Goal: Find contact information: Find specific fact

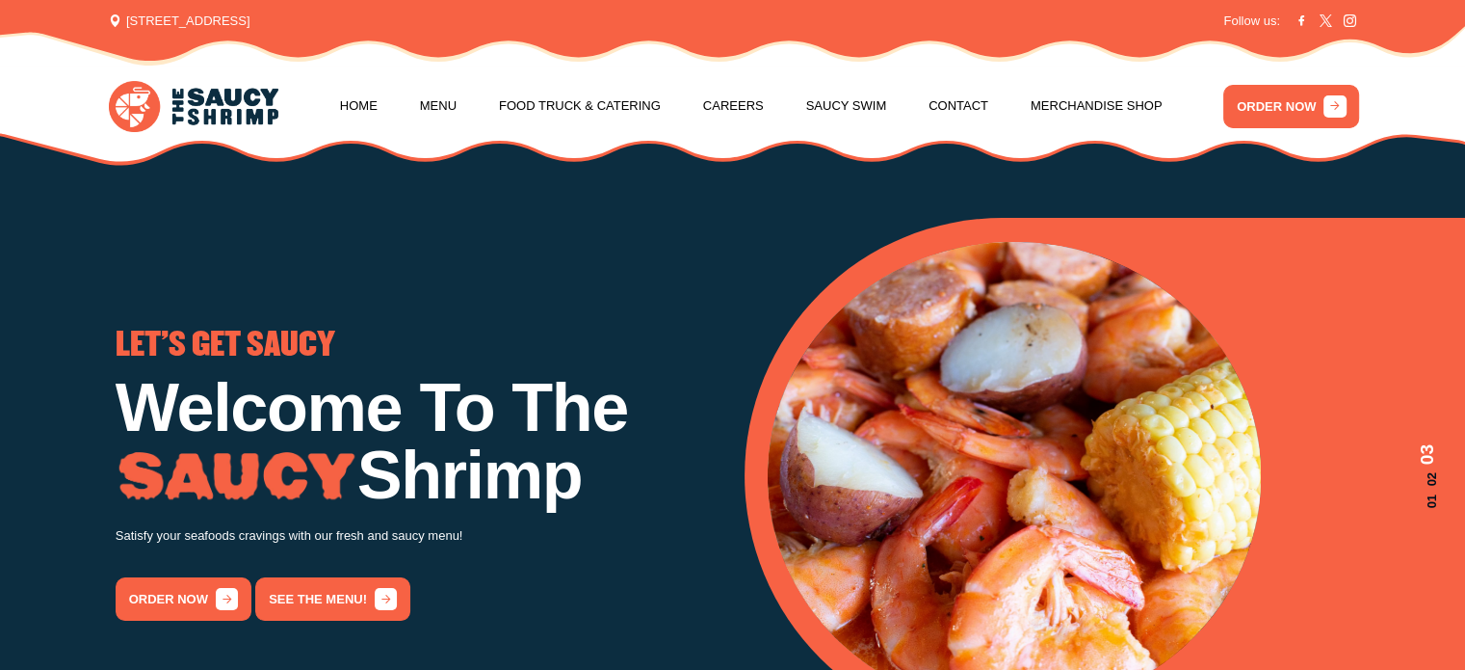
click at [156, 21] on span "[STREET_ADDRESS]" at bounding box center [179, 21] width 141 height 19
click at [109, 13] on span "[STREET_ADDRESS]" at bounding box center [179, 21] width 141 height 19
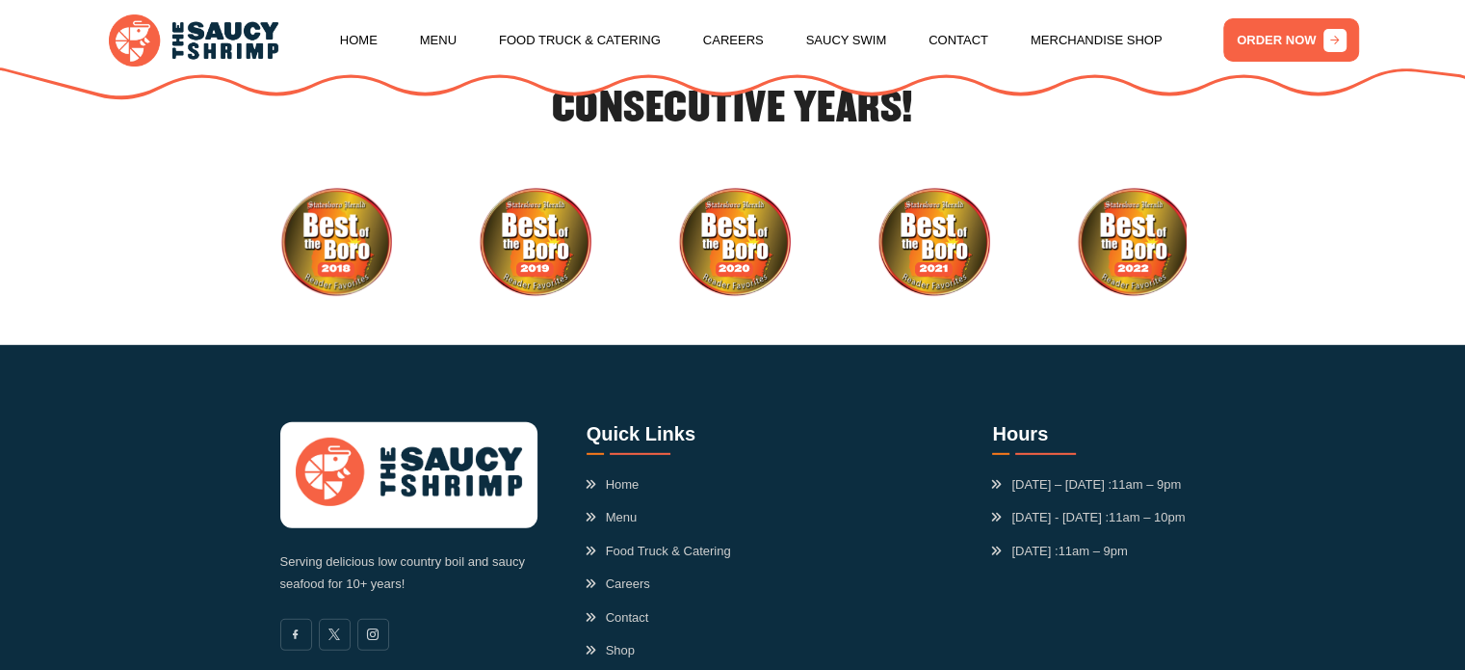
scroll to position [5724, 0]
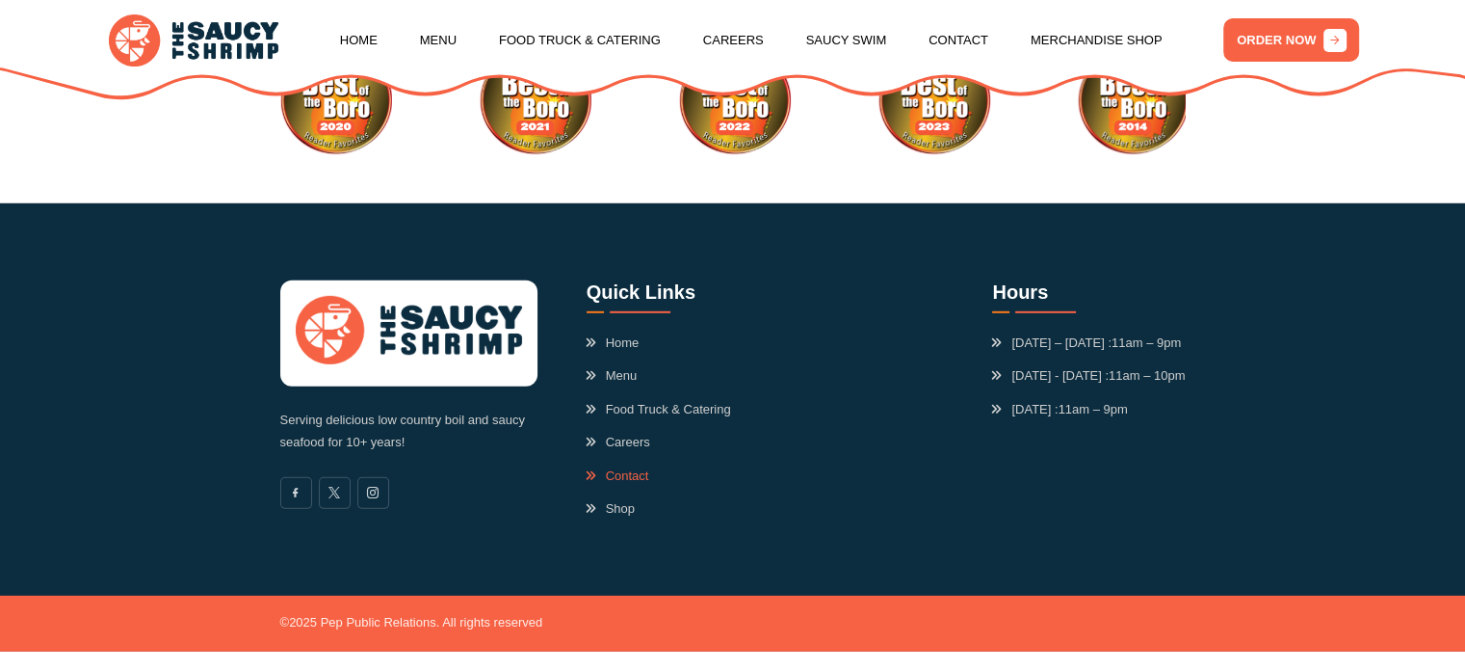
click at [609, 466] on link "Contact" at bounding box center [618, 475] width 63 height 19
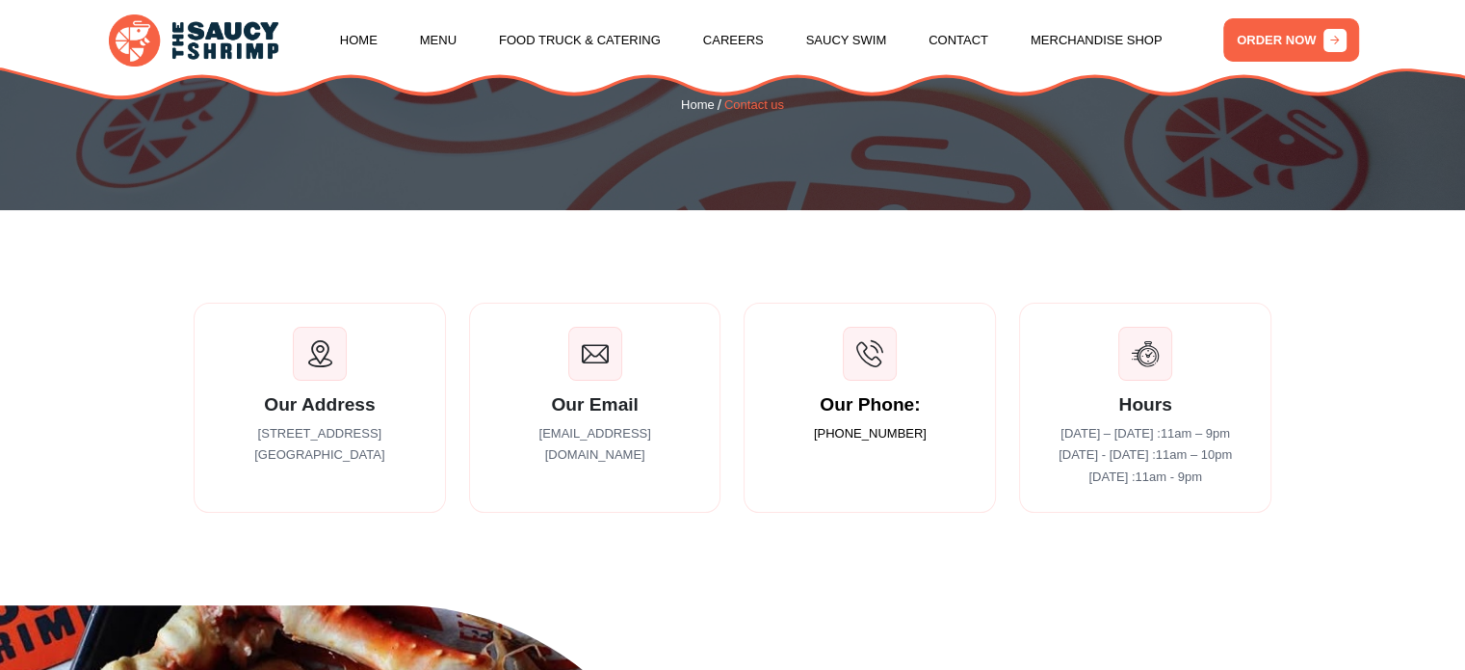
scroll to position [289, 0]
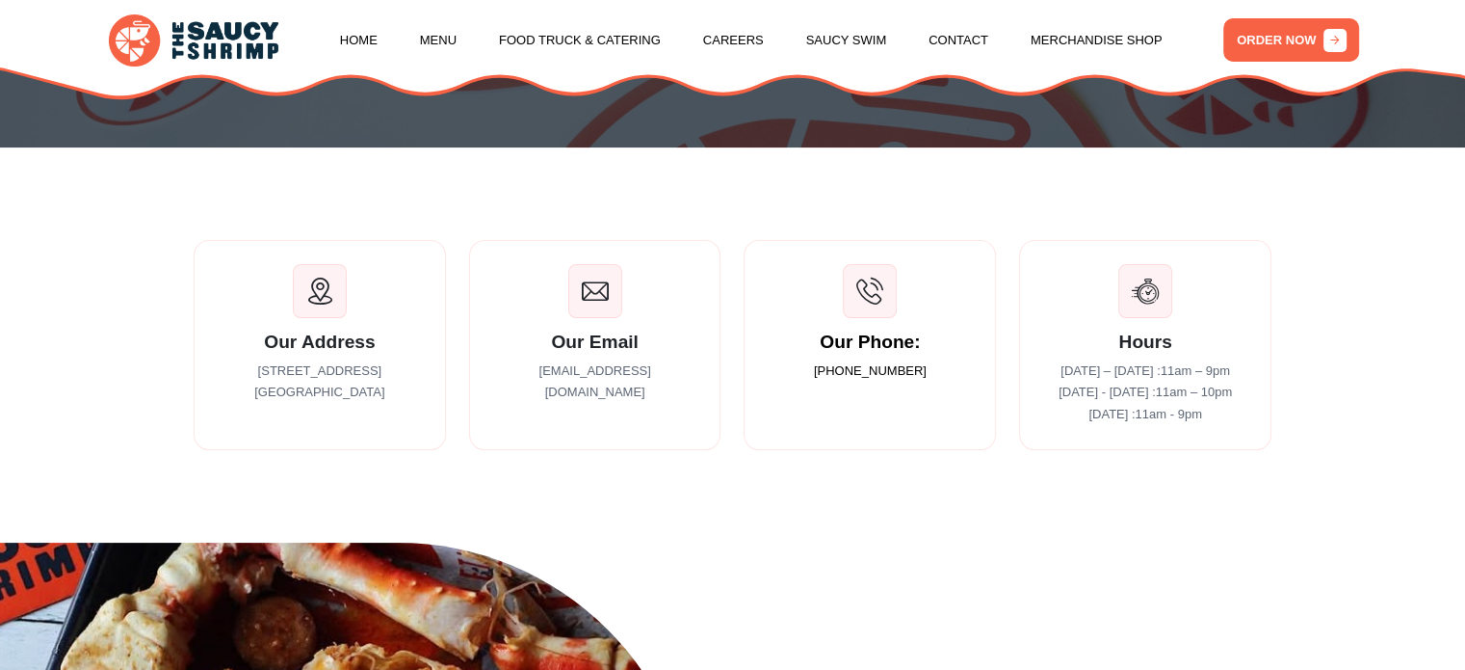
drag, startPoint x: 373, startPoint y: 408, endPoint x: 239, endPoint y: 385, distance: 135.9
click at [239, 385] on p "727 Buckhead Dr Statesboro GA 30458" at bounding box center [320, 382] width 204 height 44
copy p "727 Buckhead Dr Statesboro GA 30458"
drag, startPoint x: 97, startPoint y: 427, endPoint x: 129, endPoint y: 422, distance: 32.2
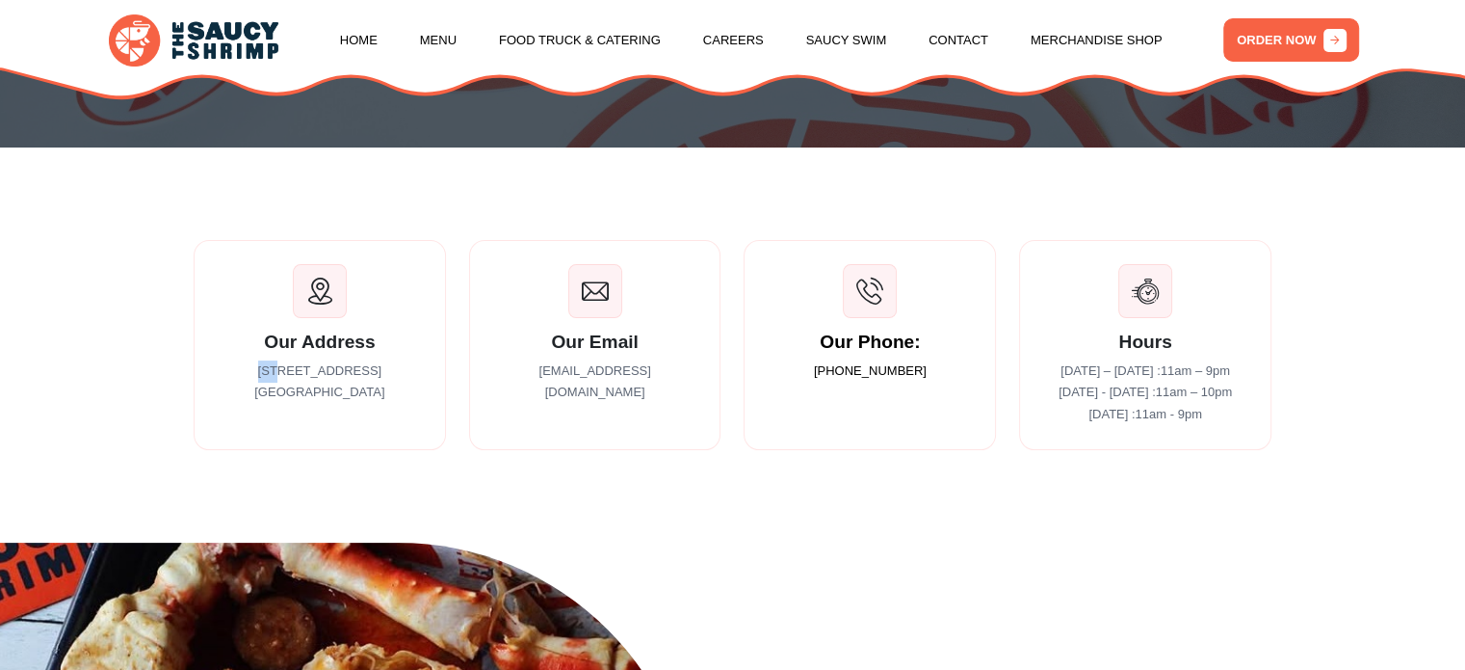
drag, startPoint x: 257, startPoint y: 380, endPoint x: 293, endPoint y: 383, distance: 35.9
click at [289, 384] on p "727 Buckhead Dr Statesboro GA 30458" at bounding box center [320, 382] width 204 height 44
copy p "727"
click at [332, 381] on p "727 Buckhead Dr Statesboro GA 30458" at bounding box center [320, 382] width 204 height 44
drag, startPoint x: 291, startPoint y: 376, endPoint x: 362, endPoint y: 379, distance: 71.4
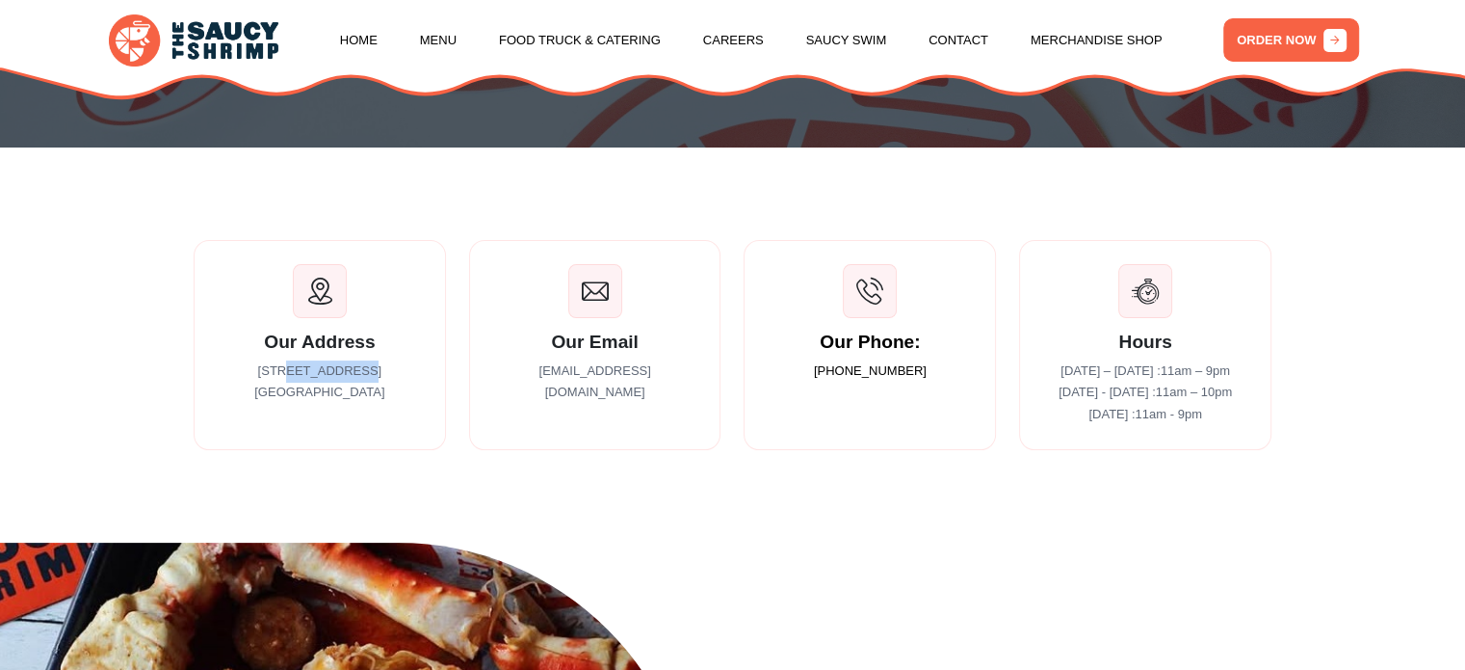
click at [362, 379] on p "727 Buckhead Dr Statesboro GA 30458" at bounding box center [320, 382] width 204 height 44
copy p "Buckhead Dr"
drag, startPoint x: 343, startPoint y: 394, endPoint x: 383, endPoint y: 406, distance: 42.1
click at [383, 405] on p "727 Buckhead Dr Statesboro GA 30458" at bounding box center [320, 382] width 204 height 44
copy p "30458"
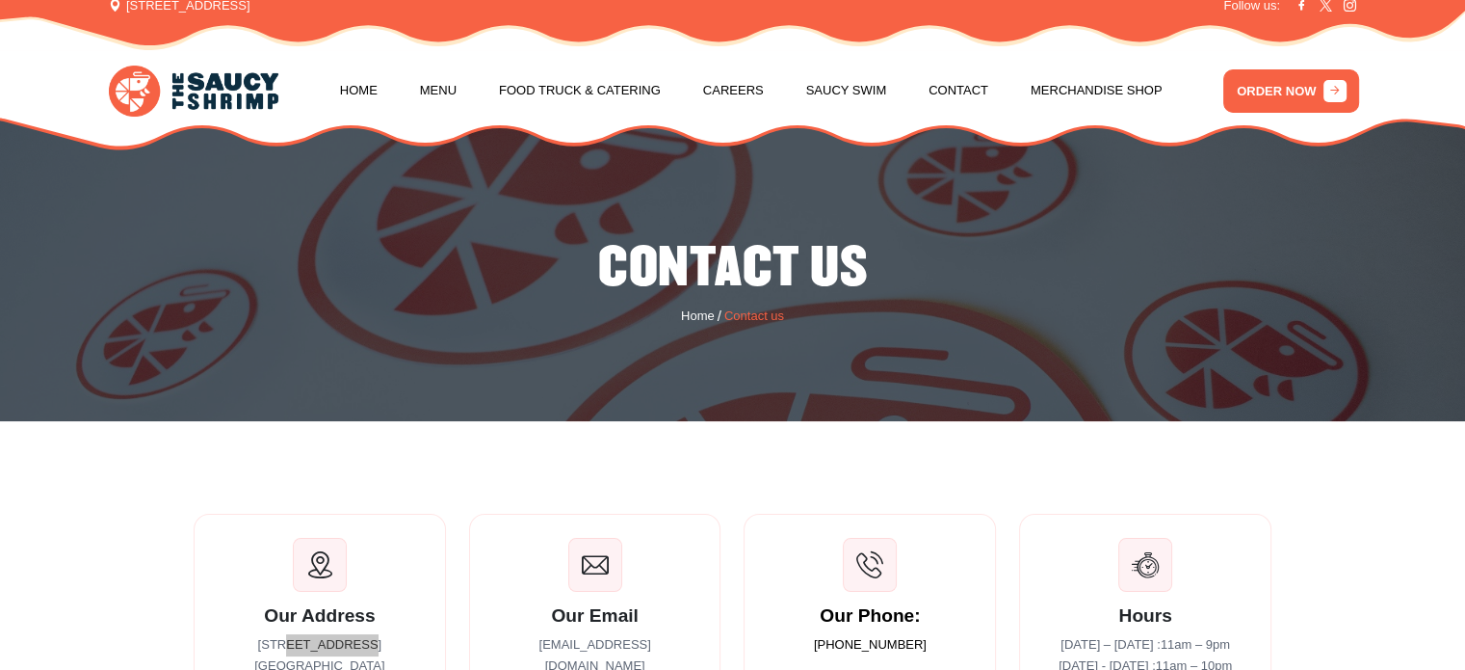
scroll to position [0, 0]
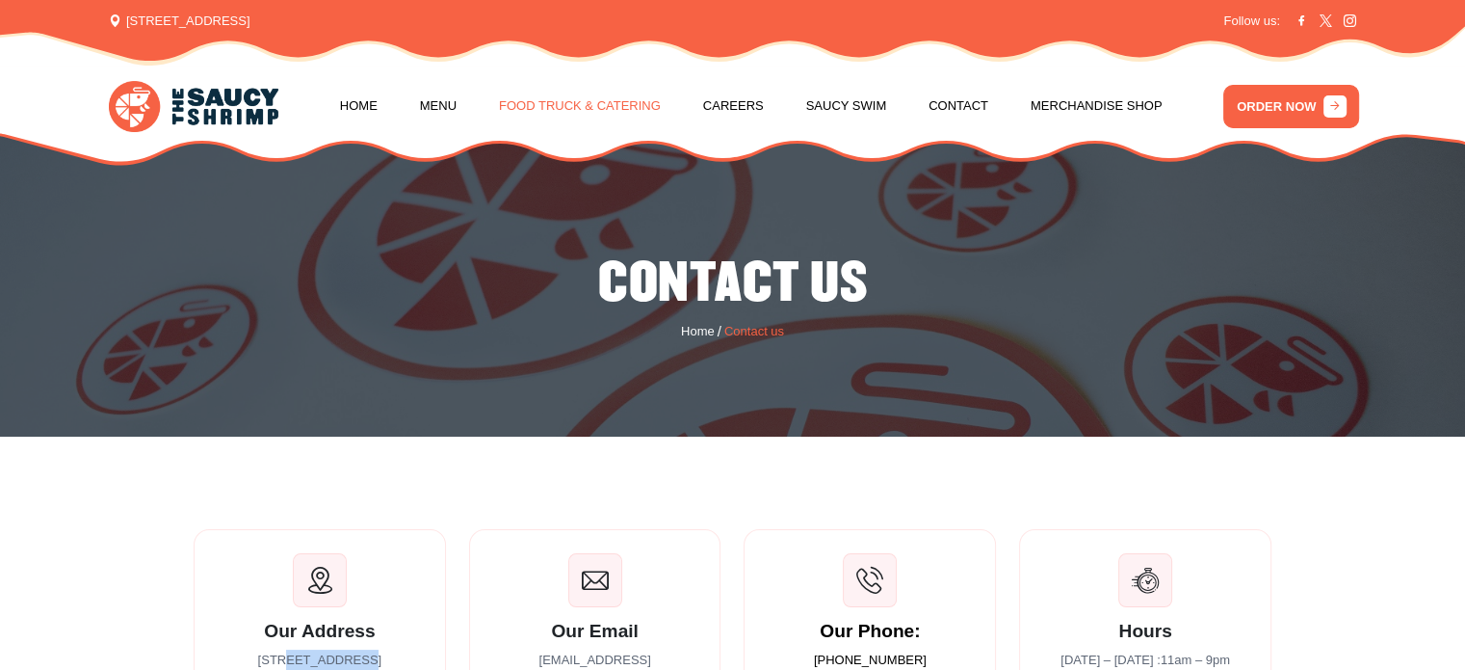
click at [620, 115] on link "Food Truck & Catering" at bounding box center [580, 105] width 162 height 73
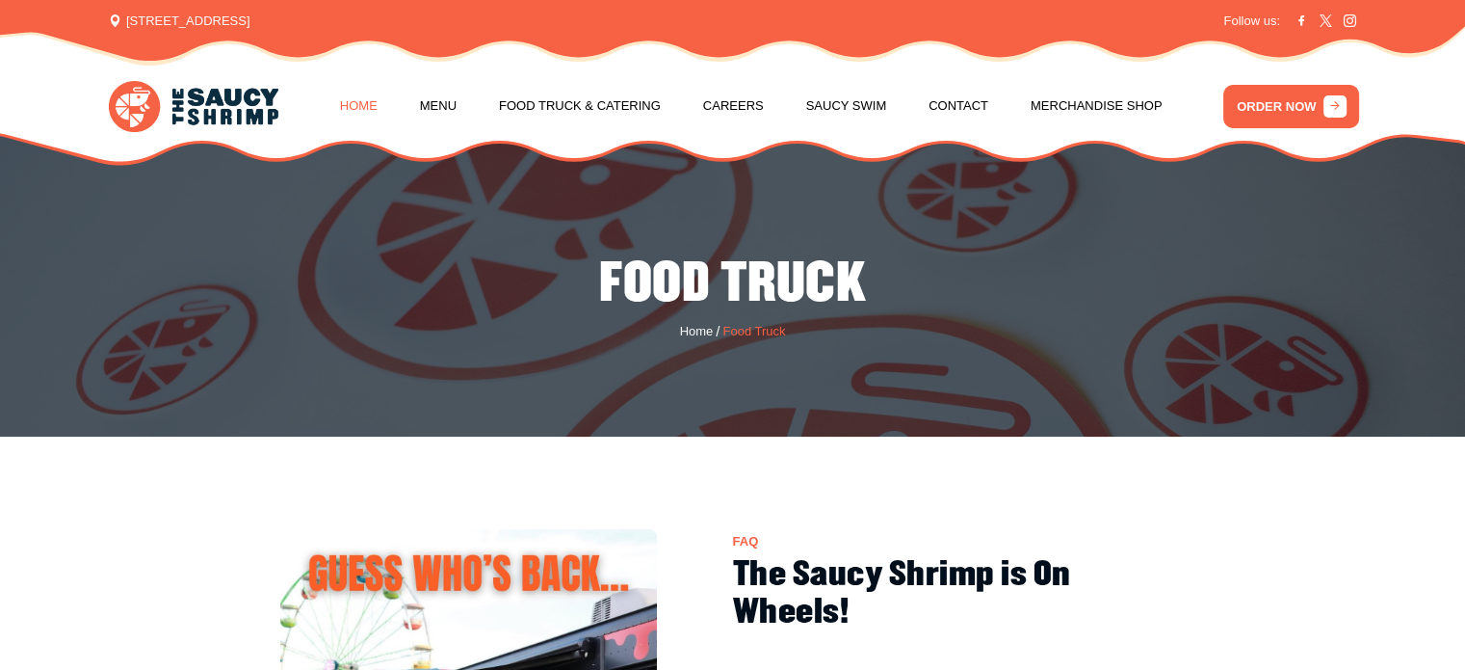
click at [340, 118] on link "Home" at bounding box center [359, 105] width 38 height 73
